Goal: Task Accomplishment & Management: Manage account settings

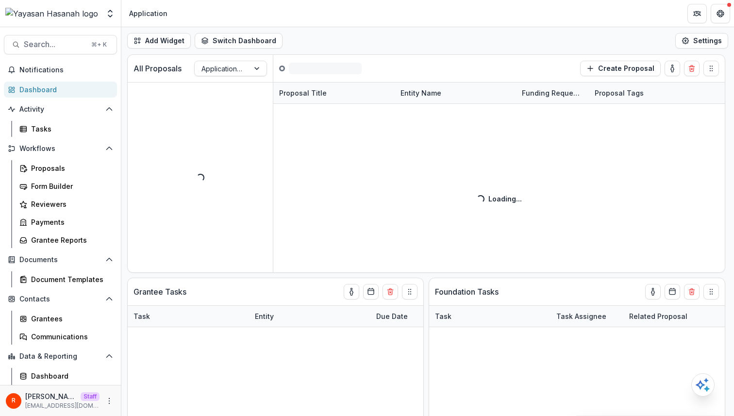
scroll to position [35, 0]
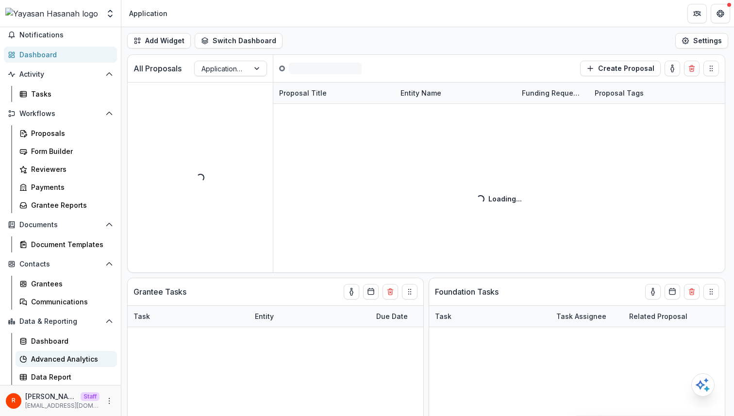
click at [75, 364] on link "Advanced Analytics" at bounding box center [66, 359] width 101 height 16
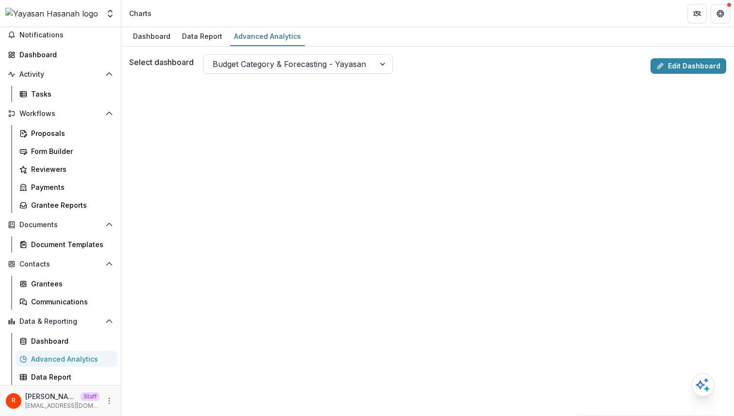
click at [691, 63] on link "Edit Dashboard" at bounding box center [688, 66] width 76 height 16
click at [504, 54] on div "Select dashboard Budget Category & Forecasting - Yayasan Edit Dashboard" at bounding box center [427, 231] width 612 height 369
click at [105, 397] on icon "More" at bounding box center [109, 401] width 8 height 8
click at [146, 379] on link "User Settings" at bounding box center [170, 380] width 104 height 16
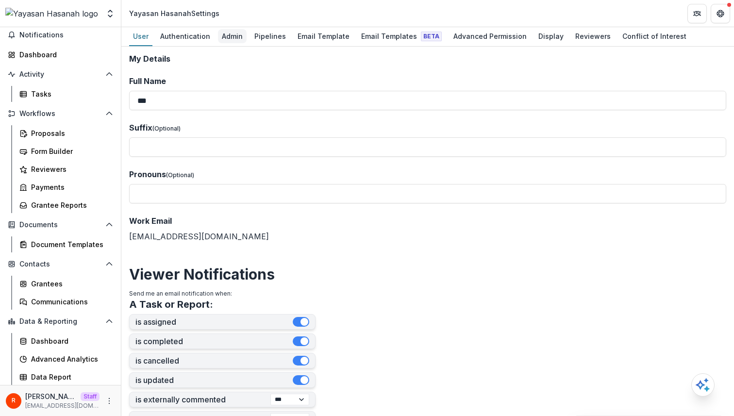
click at [236, 36] on div "Admin" at bounding box center [232, 36] width 29 height 14
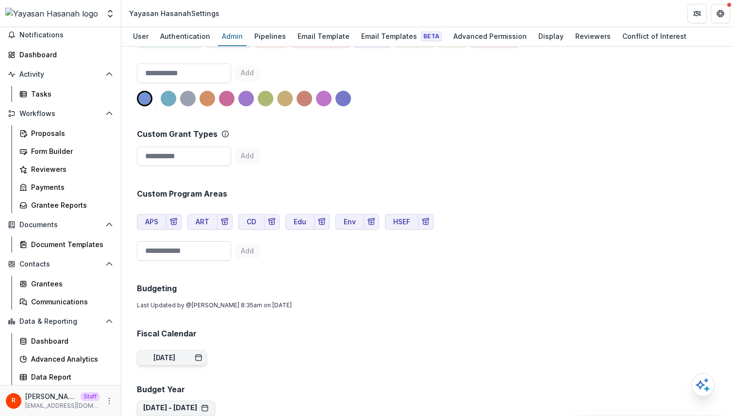
scroll to position [1599, 0]
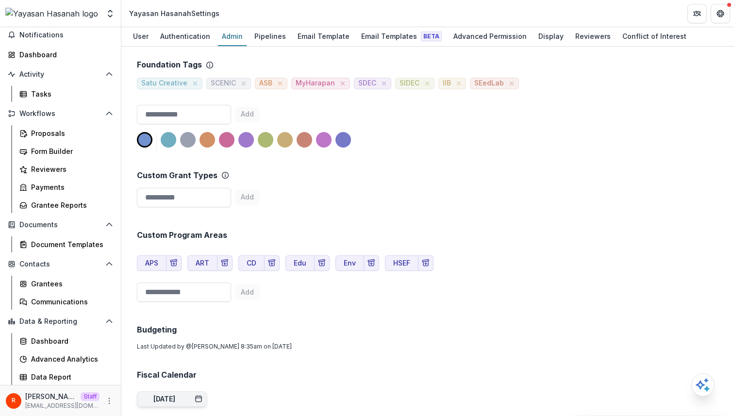
type input "**********"
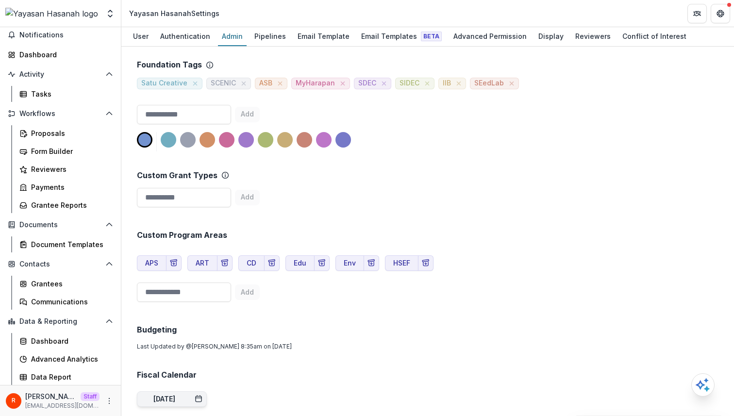
scroll to position [1678, 0]
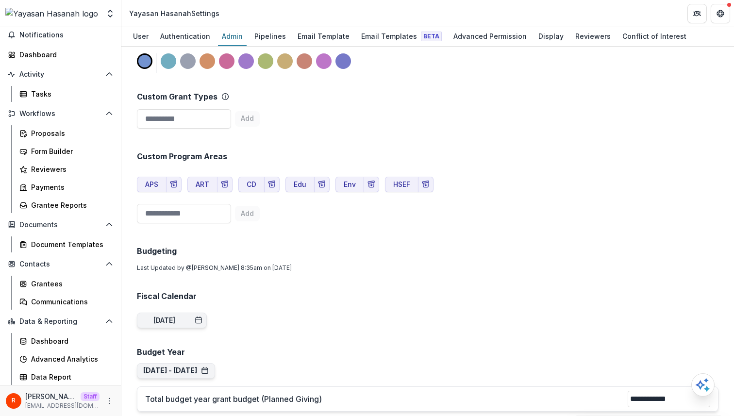
scroll to position [323, 0]
